Goal: Transaction & Acquisition: Purchase product/service

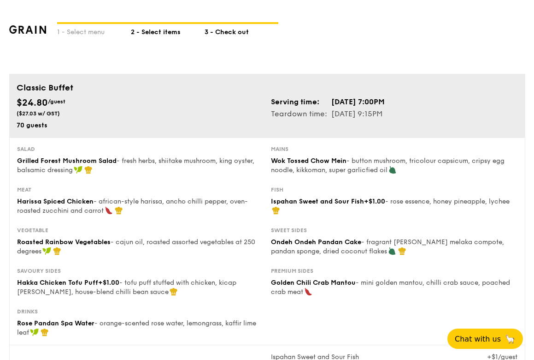
click at [161, 25] on div "2 - Select items" at bounding box center [168, 30] width 74 height 13
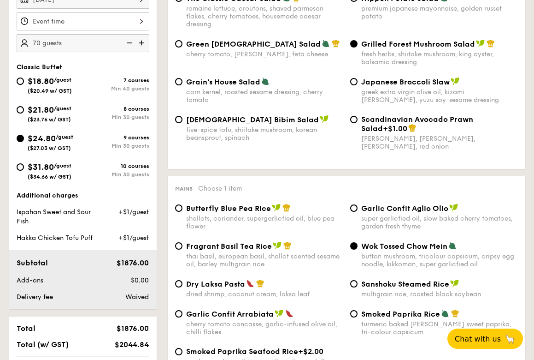
scroll to position [297, 0]
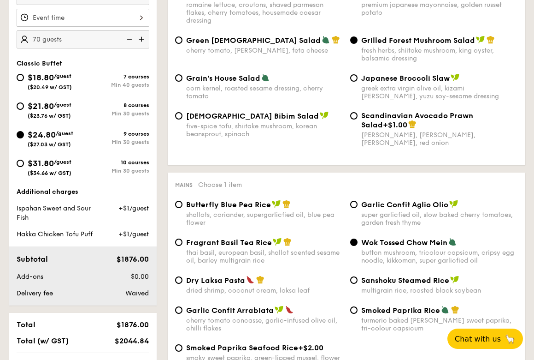
click at [142, 40] on img at bounding box center [143, 39] width 14 height 18
type input "75 guests"
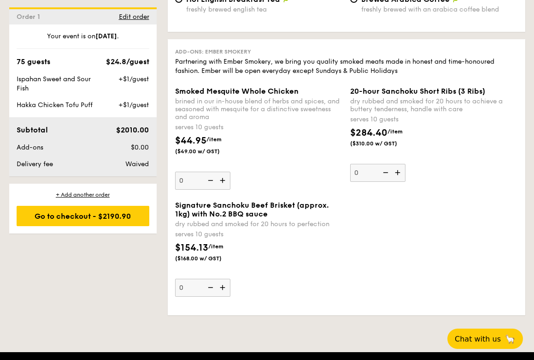
scroll to position [2158, 0]
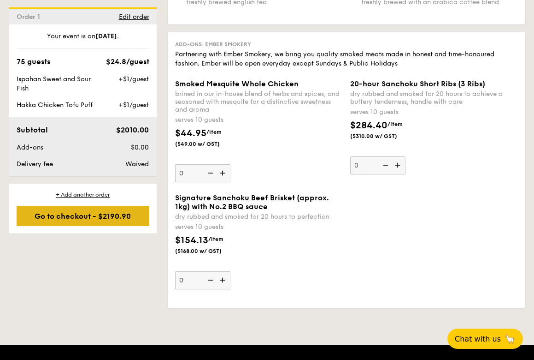
click at [126, 222] on div "Go to checkout - $2190.90" at bounding box center [83, 216] width 133 height 20
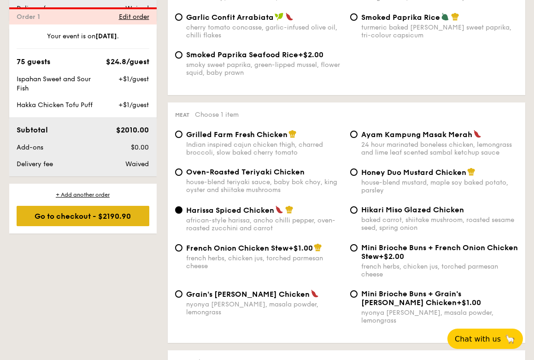
scroll to position [246, 0]
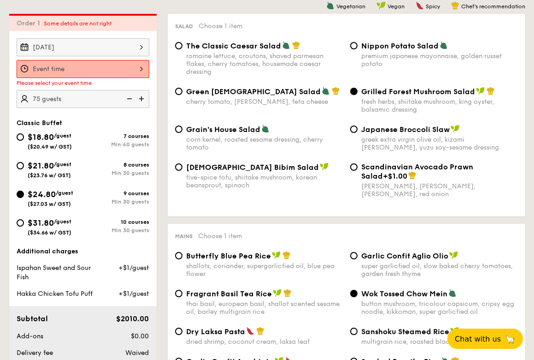
click at [130, 66] on div at bounding box center [83, 69] width 133 height 18
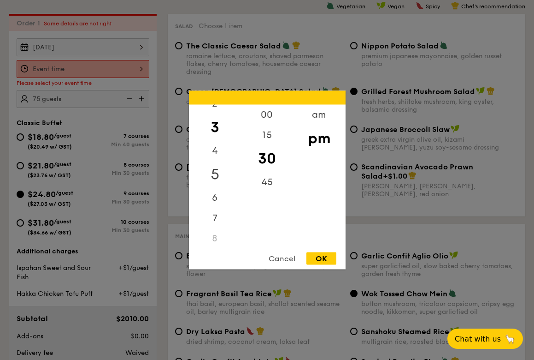
scroll to position [54, 0]
click at [213, 219] on div "7" at bounding box center [215, 212] width 52 height 27
click at [271, 121] on div "00" at bounding box center [267, 118] width 52 height 27
click at [325, 263] on div "OK" at bounding box center [322, 258] width 30 height 12
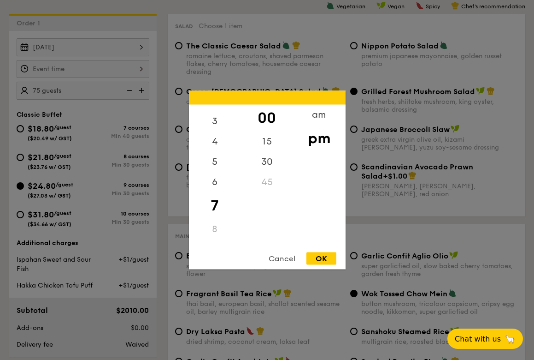
type input "7:00PM"
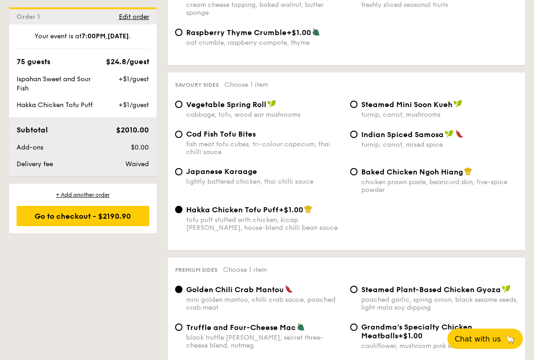
scroll to position [1567, 0]
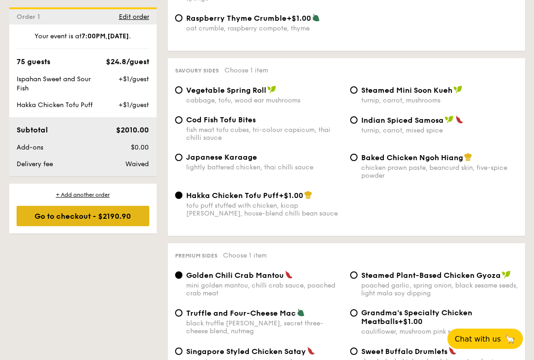
click at [119, 218] on div "Go to checkout - $2190.90" at bounding box center [83, 216] width 133 height 20
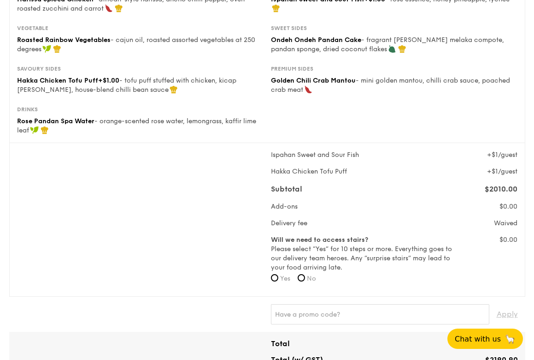
scroll to position [202, 0]
click at [305, 278] on input "No" at bounding box center [301, 277] width 7 height 7
radio input "true"
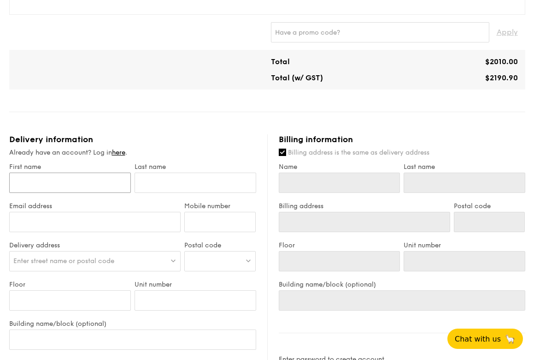
scroll to position [532, 0]
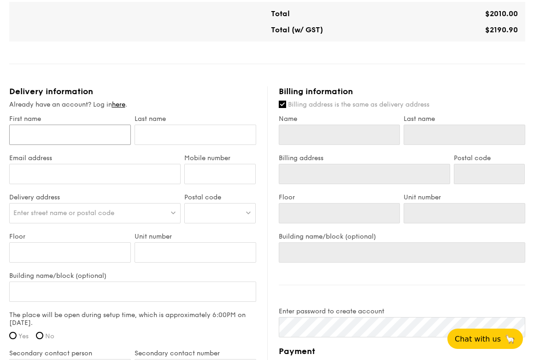
type input "P"
type input "Pe"
type input "Pea"
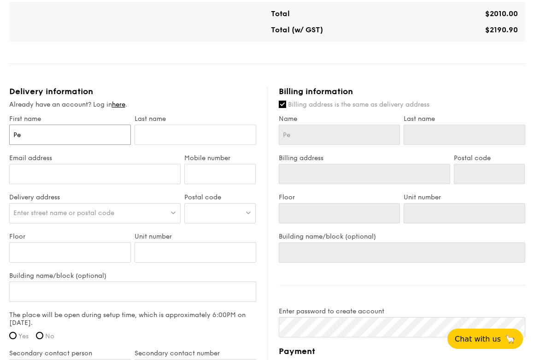
type input "Pea"
type input "Pear"
type input "Pearl"
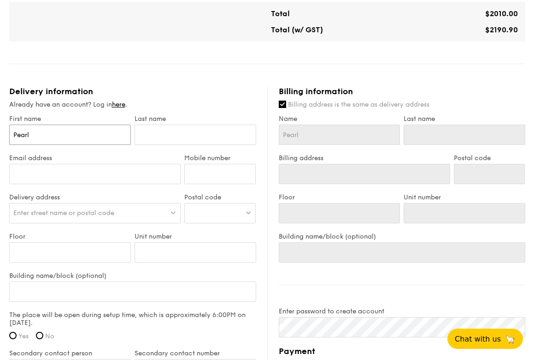
type input "Pearl"
type input "H"
type input "Ho"
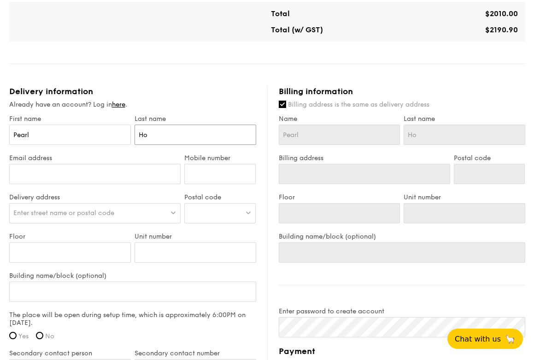
type input "Hoo"
type input "[EMAIL_ADDRESS][DOMAIN_NAME]"
type input "88904497"
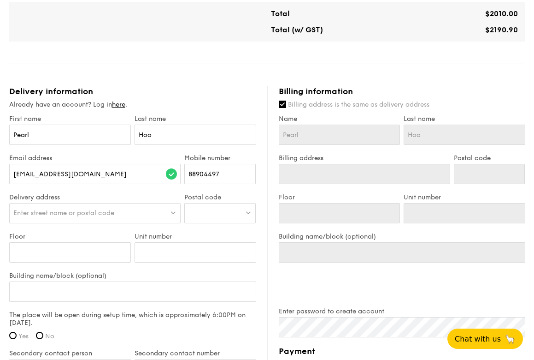
click at [155, 210] on div "Enter street name or postal code" at bounding box center [95, 213] width 172 height 20
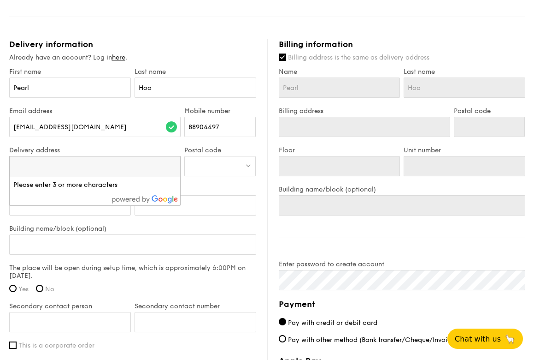
paste input "[STREET_ADDRESS]"
type input "[STREET_ADDRESS]"
drag, startPoint x: 58, startPoint y: 167, endPoint x: 131, endPoint y: 168, distance: 72.4
click at [131, 168] on input "[STREET_ADDRESS]" at bounding box center [95, 166] width 171 height 20
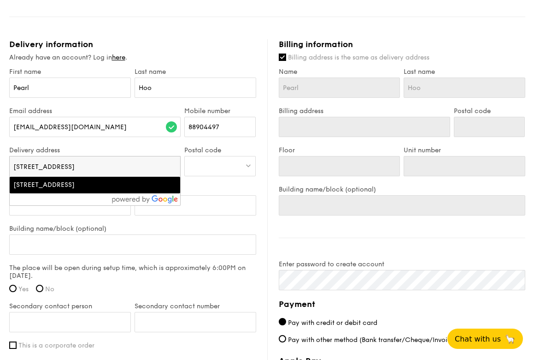
click at [104, 190] on div "[STREET_ADDRESS]" at bounding box center [74, 184] width 123 height 9
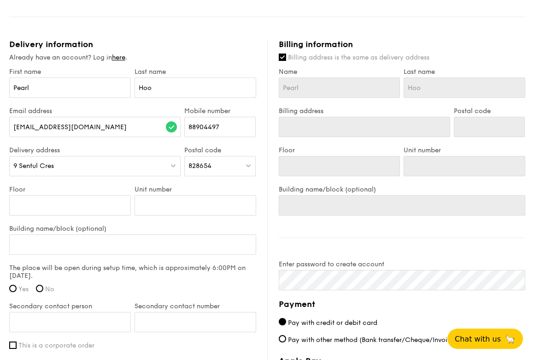
type input "9 Sentul Cres"
type input "828654"
click at [104, 168] on div "9 Sentul Cres" at bounding box center [95, 166] width 172 height 20
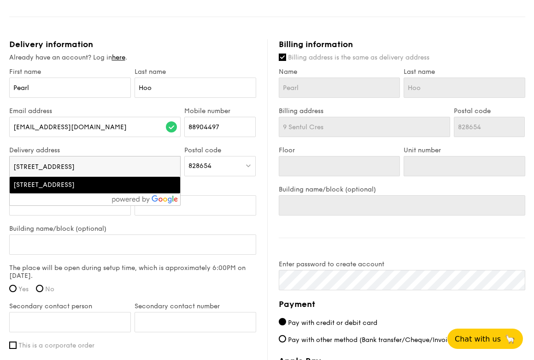
click at [83, 205] on div at bounding box center [95, 199] width 171 height 12
click at [85, 228] on label "Building name/block (optional)" at bounding box center [132, 229] width 247 height 8
click at [85, 234] on input "Building name/block (optional)" at bounding box center [132, 244] width 247 height 20
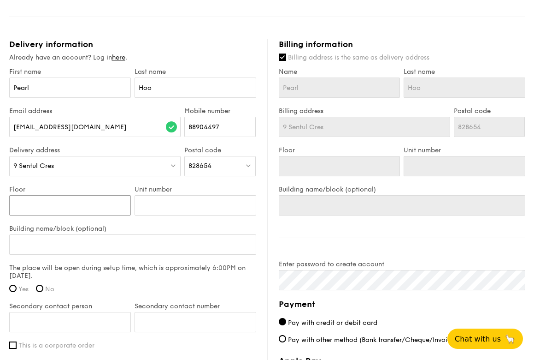
click at [93, 202] on input "Floor" at bounding box center [70, 205] width 122 height 20
type input "5"
click at [114, 242] on input "Building name/block (optional)" at bounding box center [132, 244] width 247 height 20
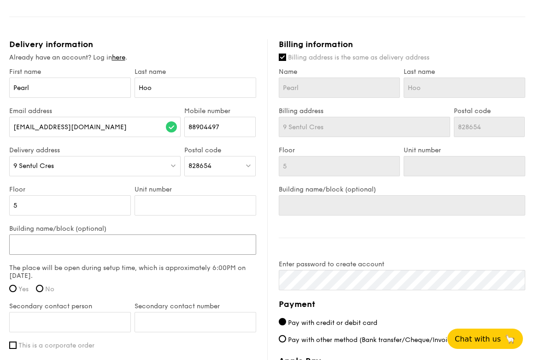
click at [122, 248] on input "Building name/block (optional)" at bounding box center [132, 244] width 247 height 20
type input "A"
type input "An"
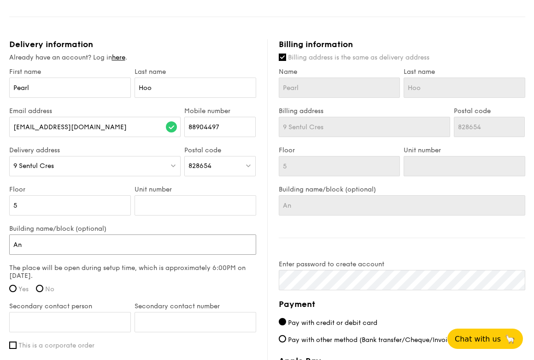
type input "Ang"
type input "Angs"
type input "Angsa"
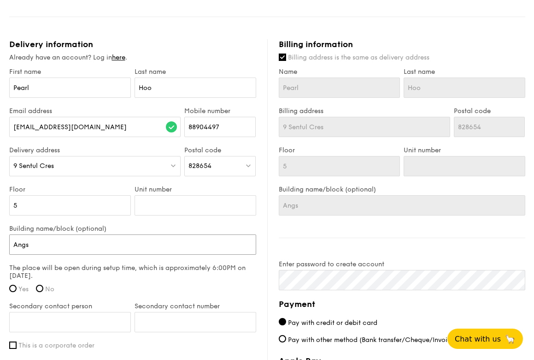
type input "Angsa"
type input "Angsan"
type input "Angsana"
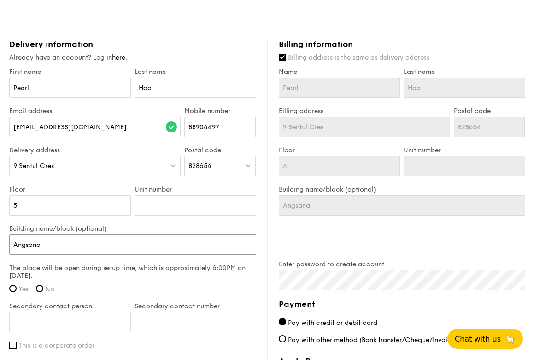
type input "Angsana"
type input "Angsana a"
type input "Angsana an"
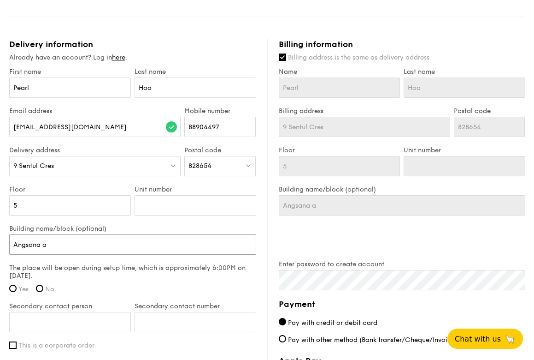
type input "Angsana an"
type input "Angsana and"
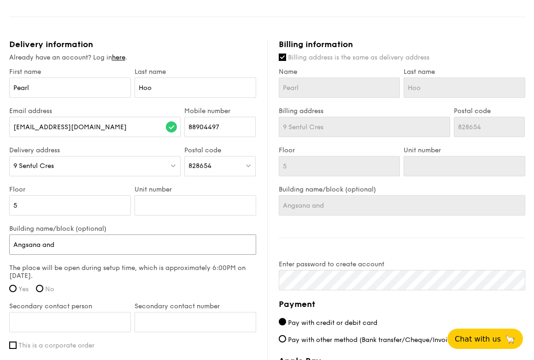
type input "Angsana and T"
type input "Angsana and Te"
type input "Angsana and Tem"
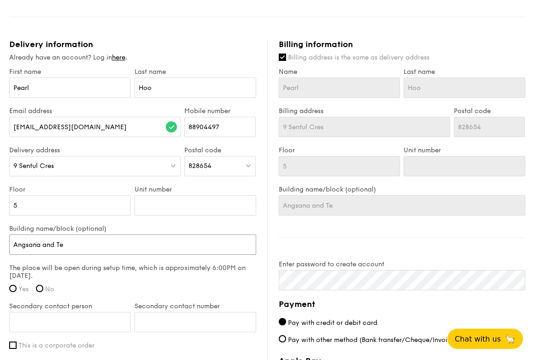
type input "Angsana and Tem"
type input "Angsana and Tembu"
type input "Angsana and Tembus"
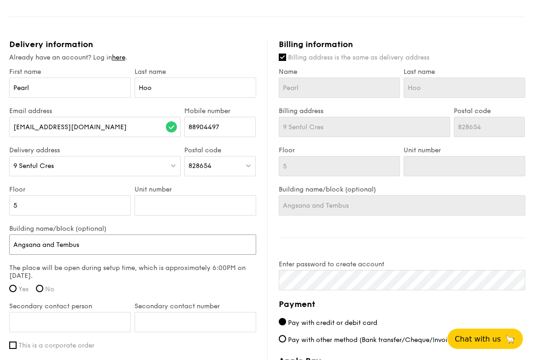
type input "Angsana and Tembusu"
type input "Angsana and Tembusu r"
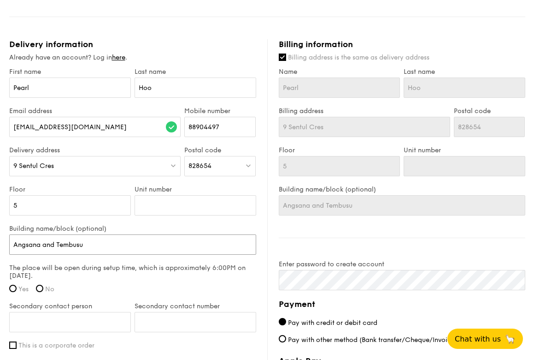
type input "Angsana and Tembusu r"
type input "Angsana and [PERSON_NAME] ro"
type input "Angsana and [PERSON_NAME] roo"
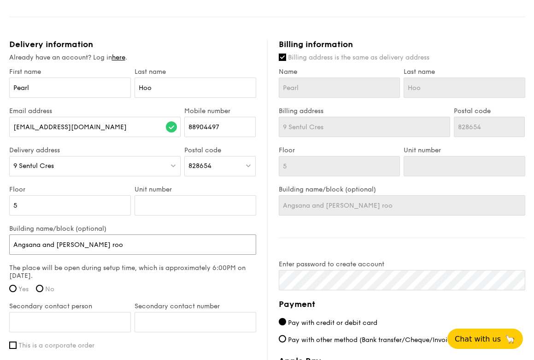
type input "Angsana and Tembusu room"
type input "Angsana and Tembusu rooms"
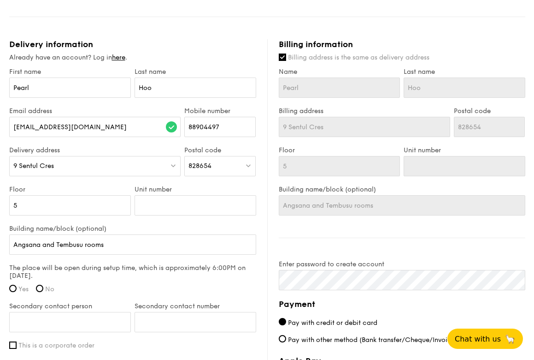
click at [73, 270] on label "The place will be open during setup time, which is approximately 6:00PM on [DAT…" at bounding box center [132, 272] width 247 height 16
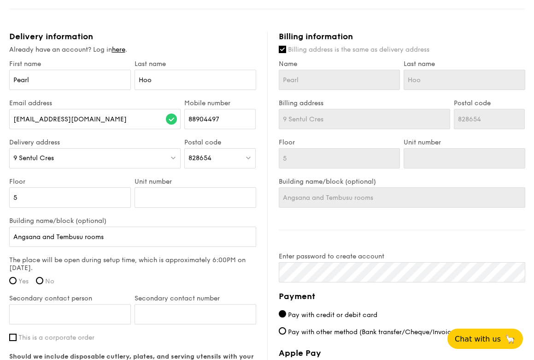
scroll to position [589, 0]
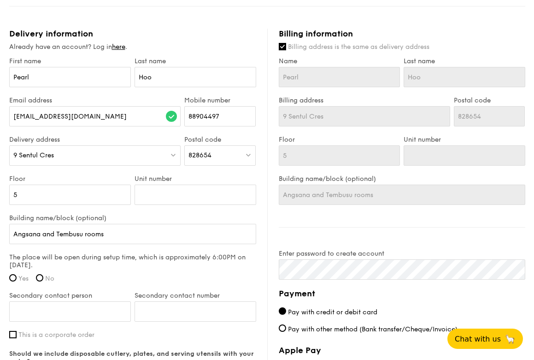
click at [25, 277] on span "Yes" at bounding box center [23, 278] width 10 height 8
click at [17, 277] on input "Yes" at bounding box center [12, 277] width 7 height 7
radio input "true"
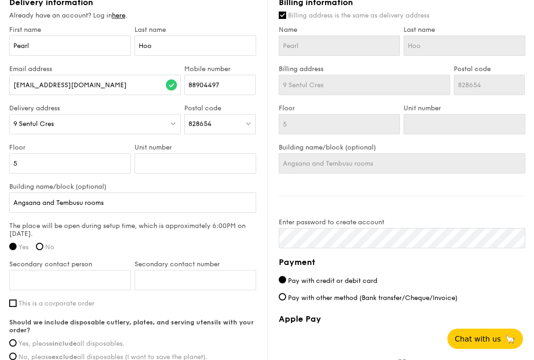
scroll to position [629, 0]
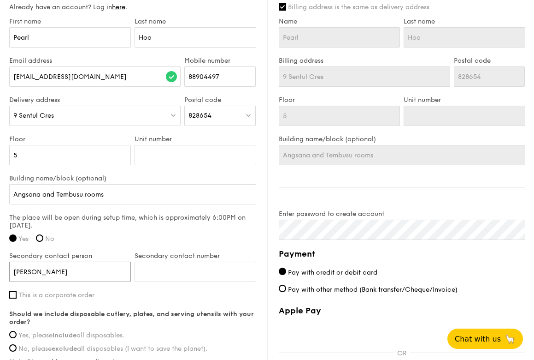
type input "[PERSON_NAME]"
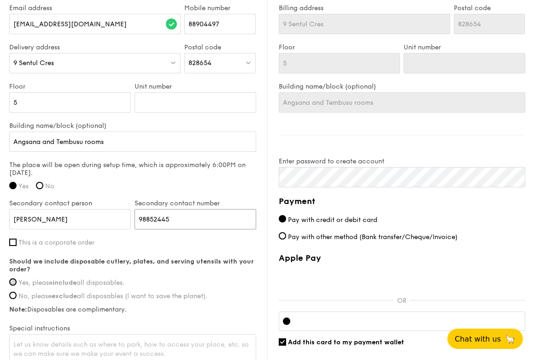
type input "98852445"
click at [10, 282] on input "Yes, please include all disposables." at bounding box center [12, 281] width 7 height 7
radio input "true"
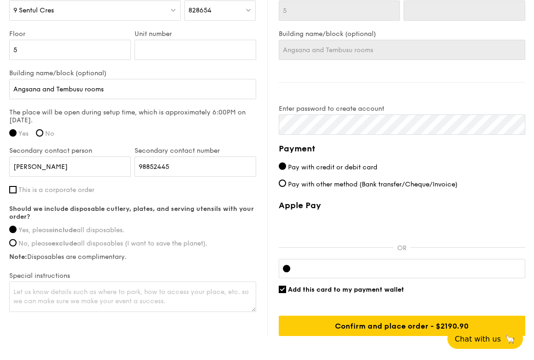
scroll to position [764, 0]
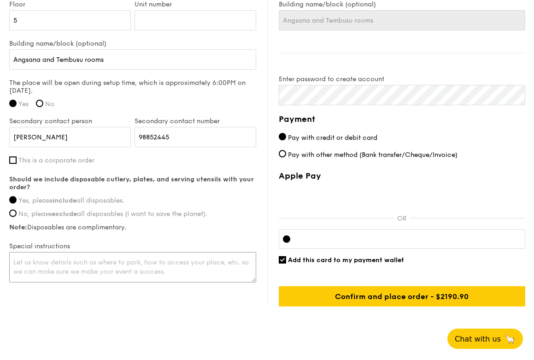
click at [74, 259] on textarea at bounding box center [132, 267] width 247 height 30
click at [87, 265] on textarea at bounding box center [132, 267] width 247 height 30
type textarea "O"
click at [51, 261] on textarea "Please call [PERSON_NAME] when you get to the security counter at [GEOGRAPHIC_D…" at bounding box center [132, 267] width 247 height 30
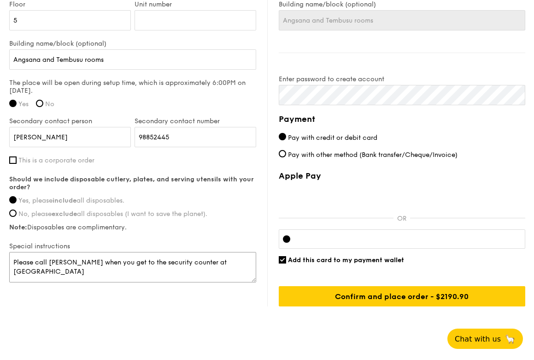
click at [51, 261] on textarea "Please call [PERSON_NAME] when you get to the security counter at [GEOGRAPHIC_D…" at bounding box center [132, 267] width 247 height 30
drag, startPoint x: 24, startPoint y: 265, endPoint x: 35, endPoint y: 263, distance: 11.3
click at [35, 263] on textarea "Let the securituy c" at bounding box center [132, 267] width 247 height 30
click at [95, 258] on textarea "Let the securituy c" at bounding box center [132, 267] width 247 height 30
click at [73, 261] on textarea "Let the securituy c" at bounding box center [132, 267] width 247 height 30
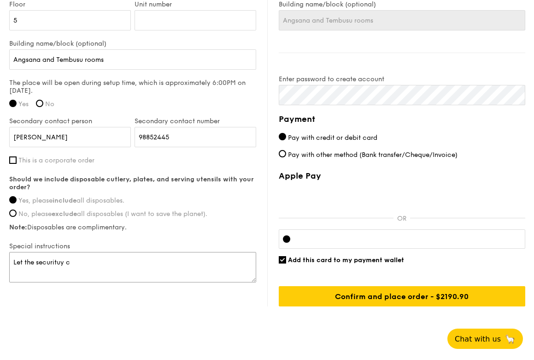
click at [73, 261] on textarea "Let the securituy c" at bounding box center [132, 267] width 247 height 30
click at [73, 261] on textarea "Let the securituy" at bounding box center [132, 267] width 247 height 30
click at [77, 259] on textarea "Let the securituy" at bounding box center [132, 267] width 247 height 30
click at [71, 263] on textarea "Let the securituy" at bounding box center [132, 267] width 247 height 30
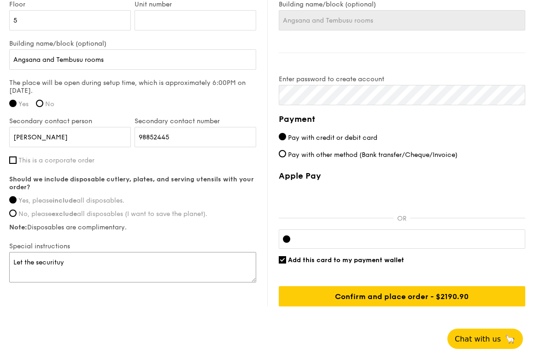
click at [71, 263] on textarea "Let the securituy" at bounding box center [132, 267] width 247 height 30
click at [76, 261] on textarea "Let the securituy" at bounding box center [132, 267] width 247 height 30
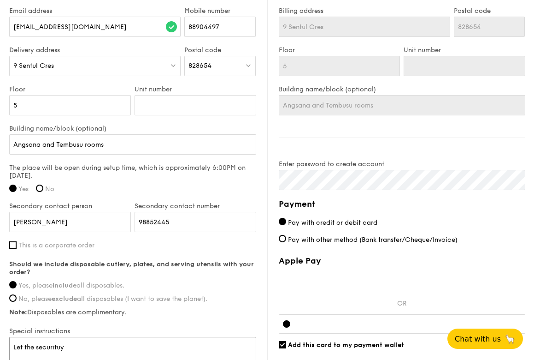
scroll to position [723, 0]
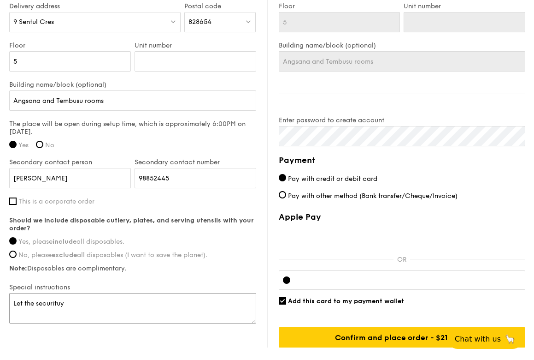
click at [61, 302] on textarea "Let the securituy" at bounding box center [132, 308] width 247 height 30
click at [65, 303] on textarea "Let the securituy" at bounding box center [132, 308] width 247 height 30
type textarea "L"
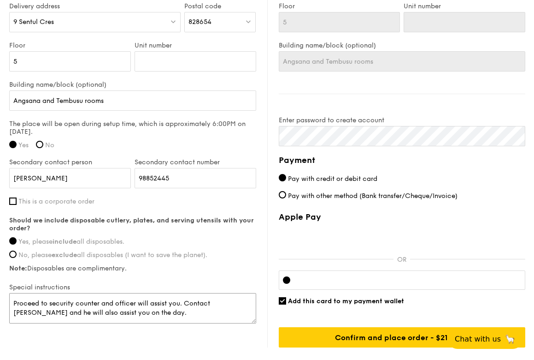
click at [158, 303] on textarea "Proceed to security counter and officer will assist you. Contact [PERSON_NAME] …" at bounding box center [132, 308] width 247 height 30
click at [178, 305] on textarea "Proceed to security counter and officer will show you. Contact [PERSON_NAME] an…" at bounding box center [132, 308] width 247 height 30
click at [224, 303] on textarea "Proceed to security counter and officer will show you where to go. Contact [PER…" at bounding box center [132, 308] width 247 height 30
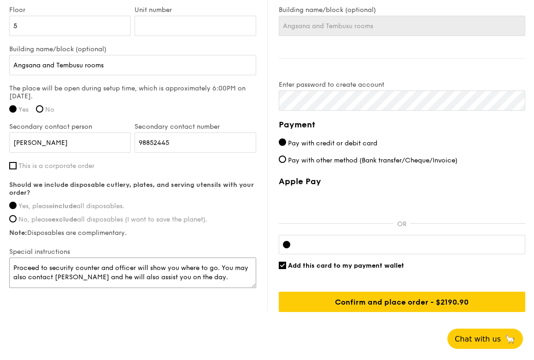
scroll to position [763, 0]
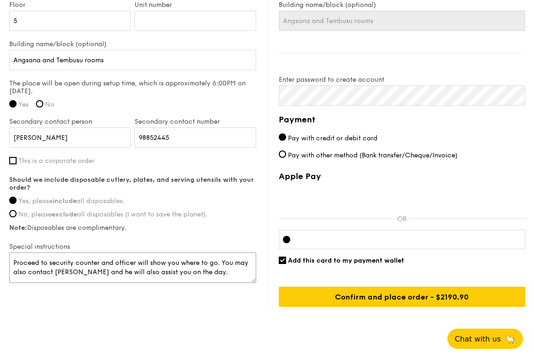
type textarea "Proceed to security counter and officer will show you where to go. You may also…"
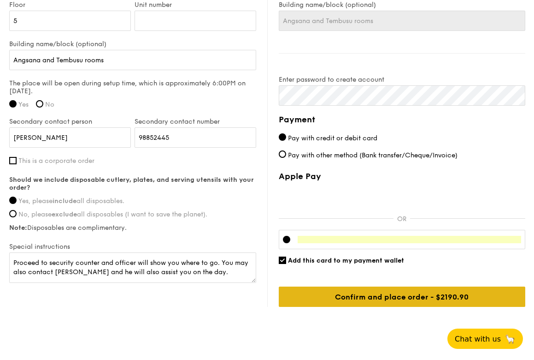
click at [408, 299] on input "Confirm and place order - $2190.90" at bounding box center [402, 296] width 247 height 20
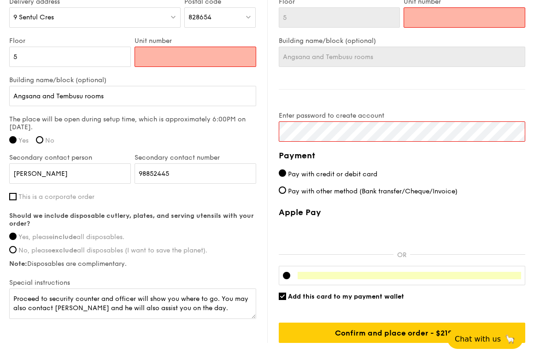
scroll to position [727, 0]
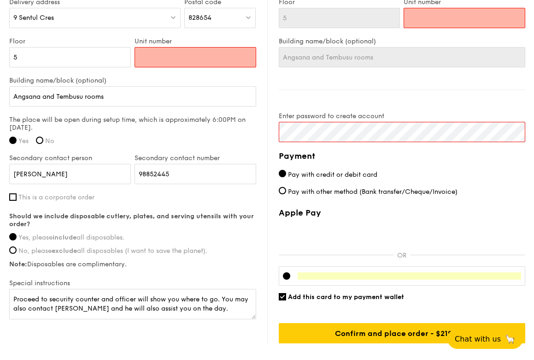
click at [181, 56] on input "Unit number" at bounding box center [196, 57] width 122 height 20
type input "A"
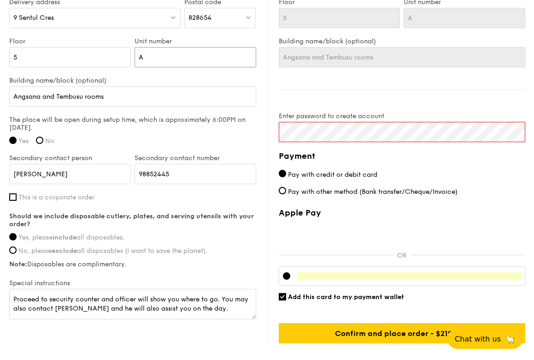
type input "An"
type input "Ang"
type input "AngS"
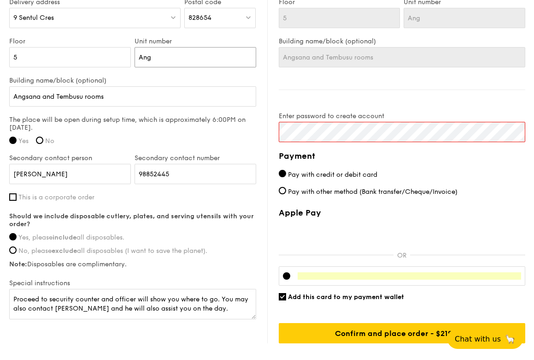
type input "AngS"
type input "AngSa"
type input "AngSan"
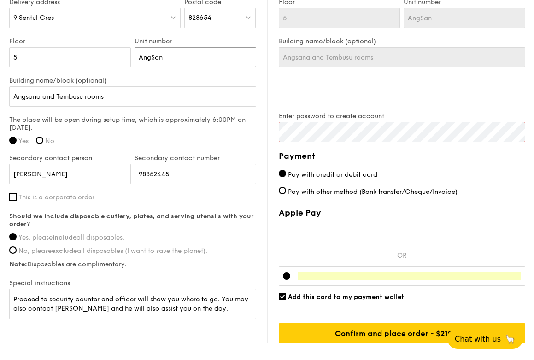
type input "AngSana"
type input "AngSana a"
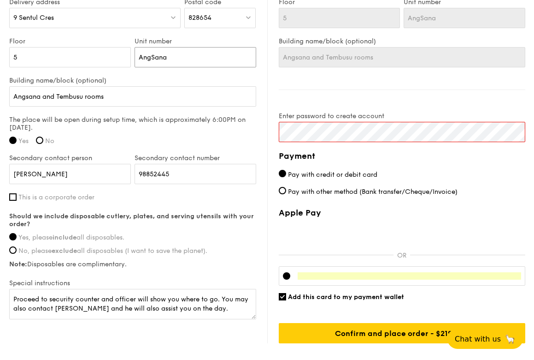
type input "AngSana a"
type input "AngSana"
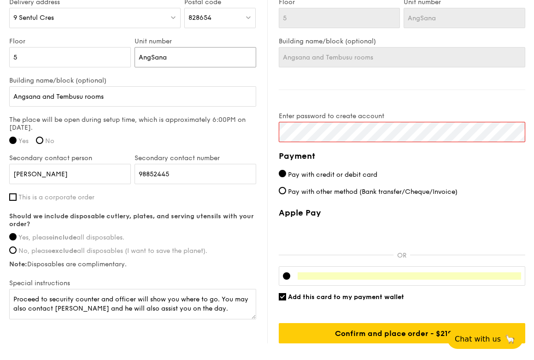
type input "AngSan"
type input "AngSa"
type input "AngS"
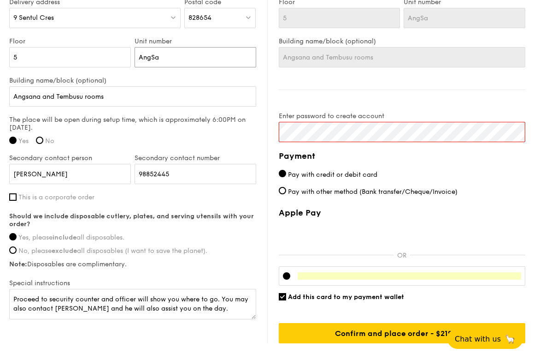
type input "AngS"
type input "Ang"
type input "Angs"
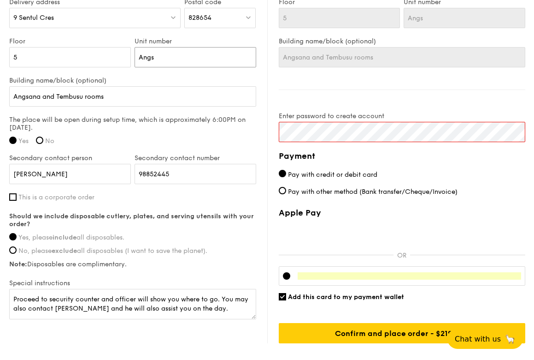
type input "Angsa"
type input "Angsan"
type input "Angsana"
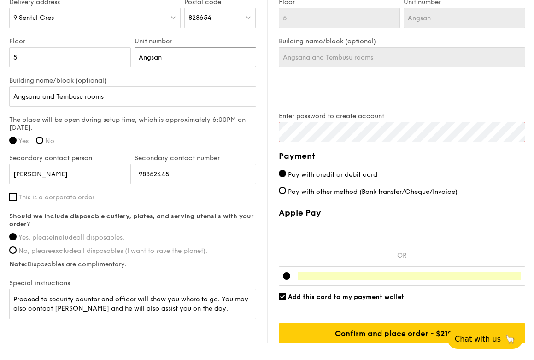
type input "Angsana"
type input "Angsana a"
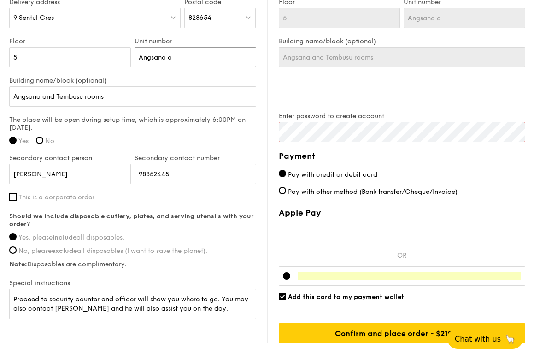
type input "Angsana an"
type input "Angsana and"
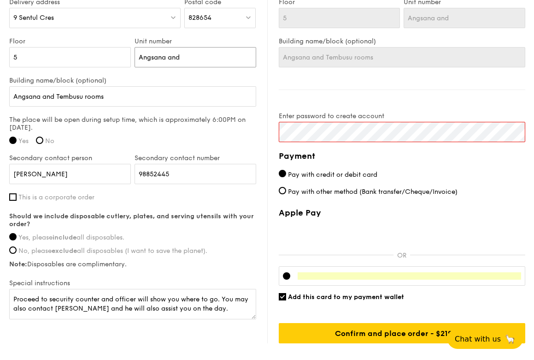
type input "Angsana and"
type input "Angsana and T"
type input "Angsana and Te"
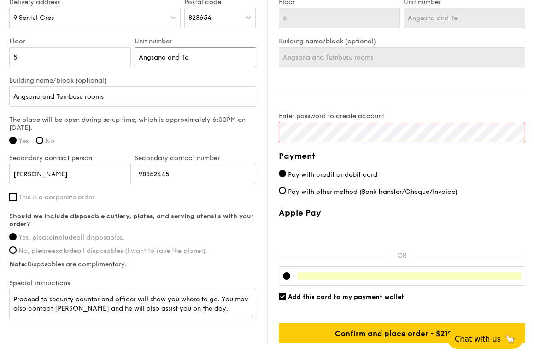
type input "Angsana and Tem"
type input "Angsana and Temb"
type input "Angsana and Tembu"
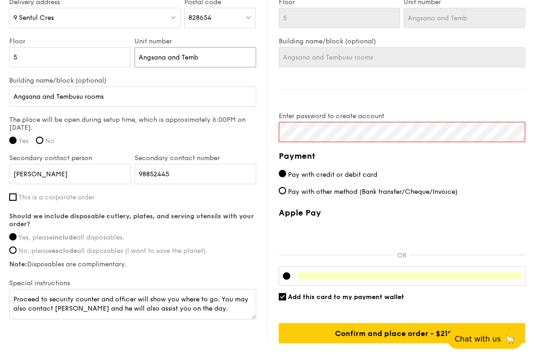
type input "Angsana and Tembu"
type input "Angsana and Tembus"
type input "Angsana and Tembusu"
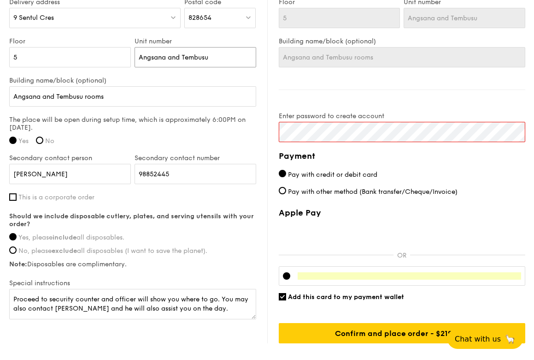
type input "Angsana and Tembusu"
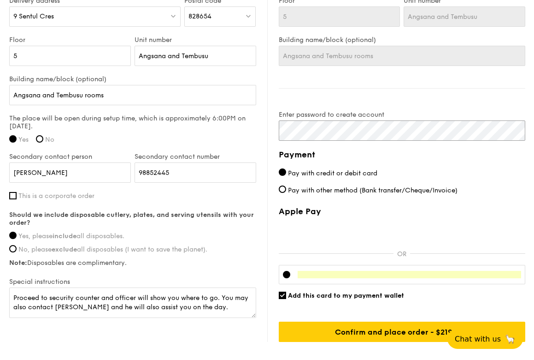
scroll to position [748, 0]
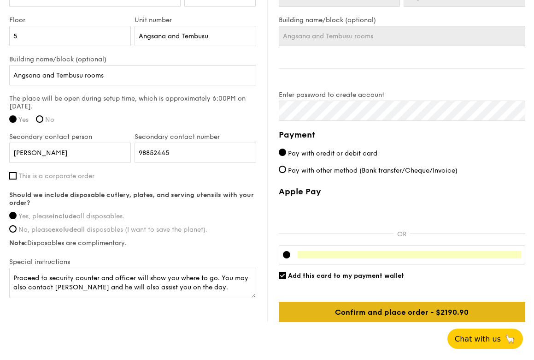
click at [317, 310] on input "Confirm and place order - $2190.90" at bounding box center [402, 312] width 247 height 20
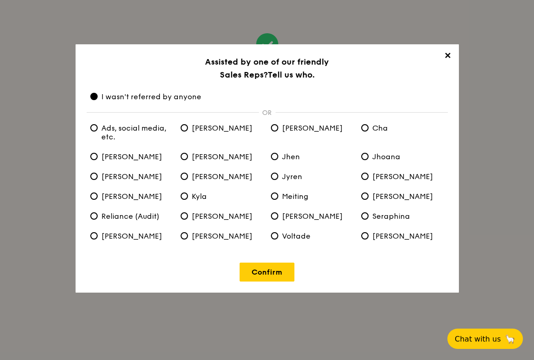
click at [449, 56] on span "✕" at bounding box center [448, 57] width 13 height 13
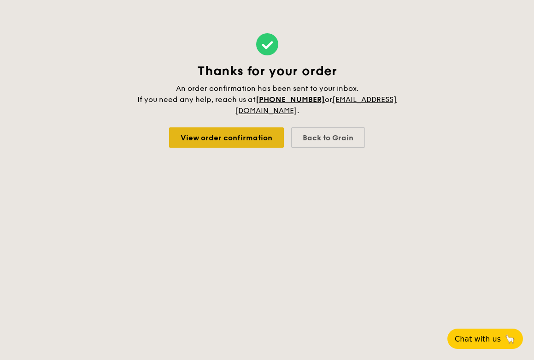
click at [232, 146] on link "View order confirmation" at bounding box center [226, 137] width 115 height 20
